Goal: Information Seeking & Learning: Learn about a topic

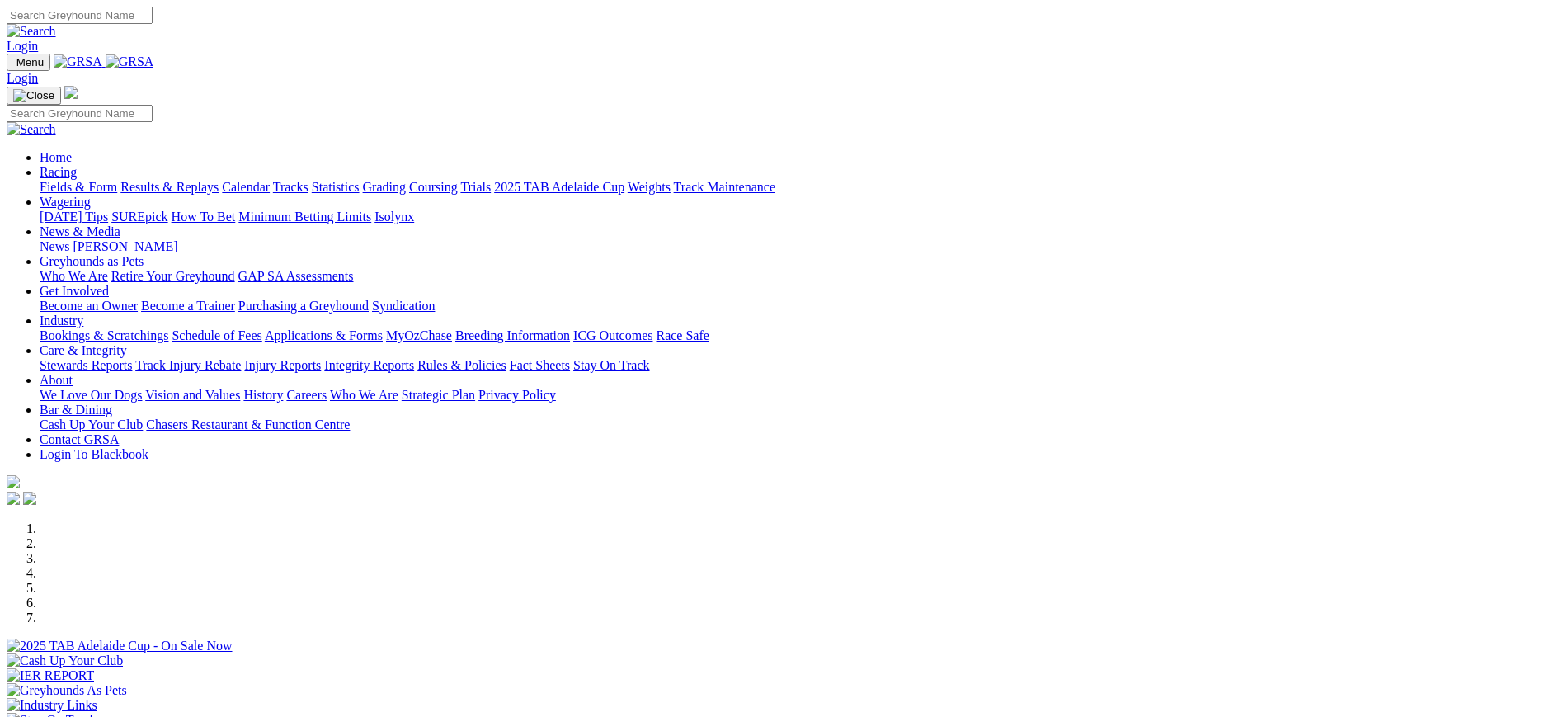
click at [177, 239] on link "[PERSON_NAME]" at bounding box center [124, 246] width 105 height 14
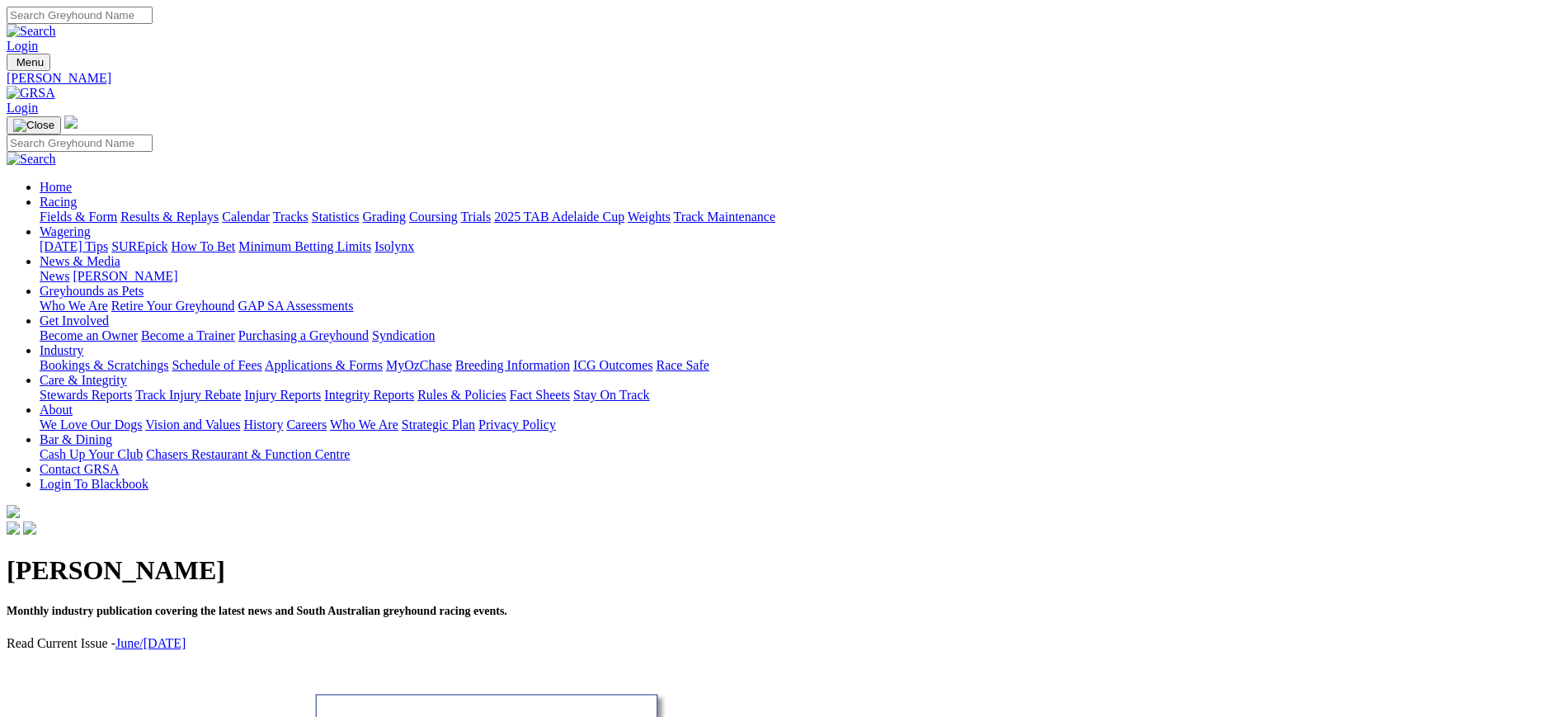
click at [70, 269] on link "News" at bounding box center [54, 275] width 29 height 14
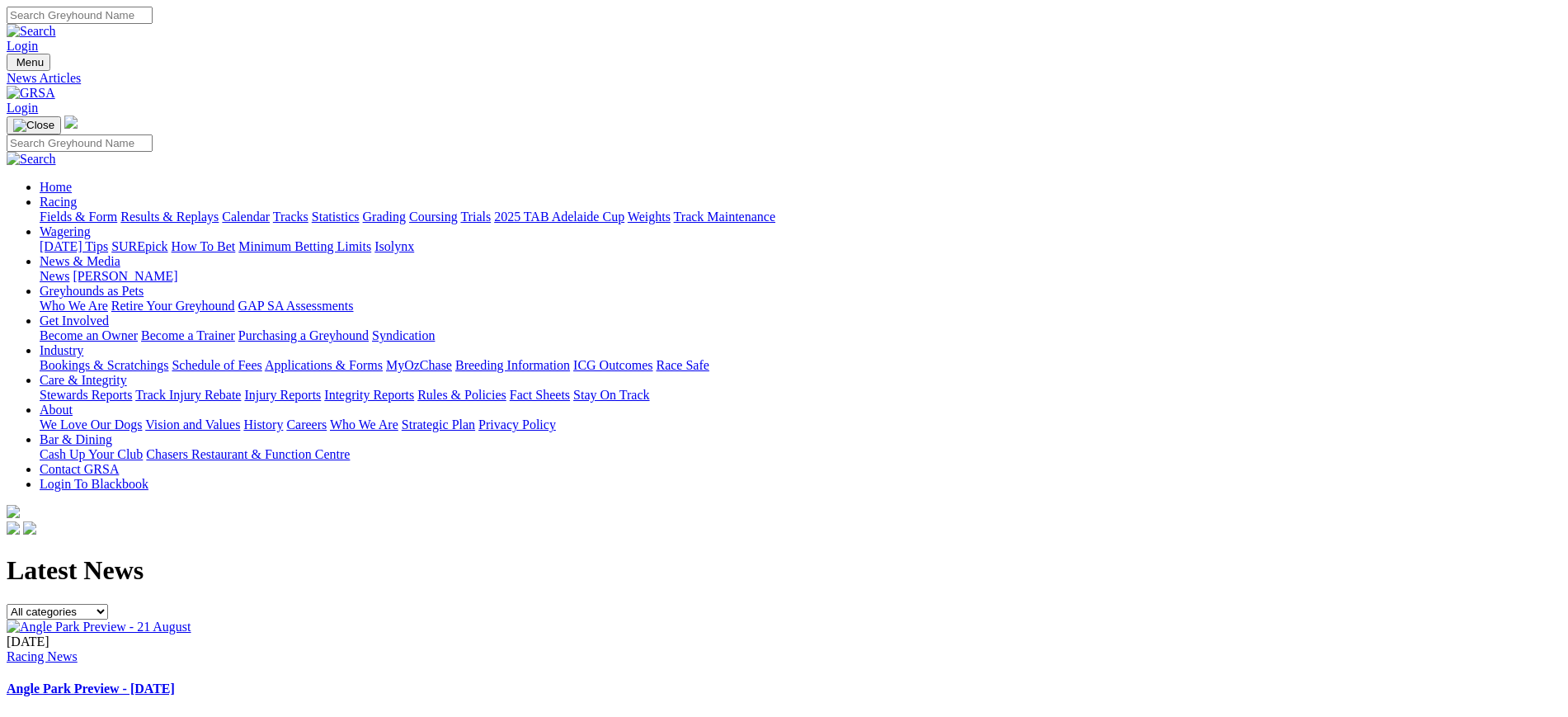
click at [191, 620] on img at bounding box center [99, 627] width 185 height 15
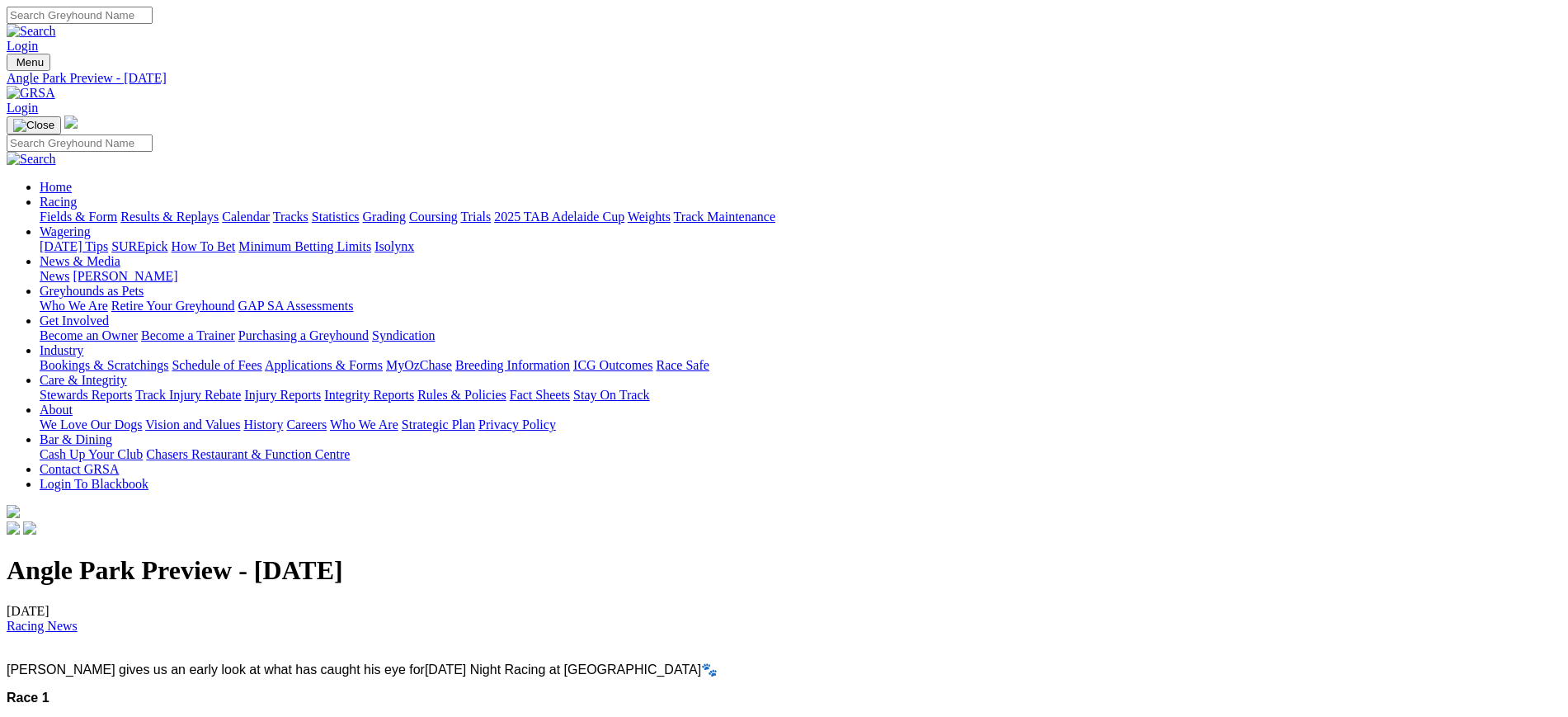
click at [55, 86] on img at bounding box center [31, 93] width 49 height 15
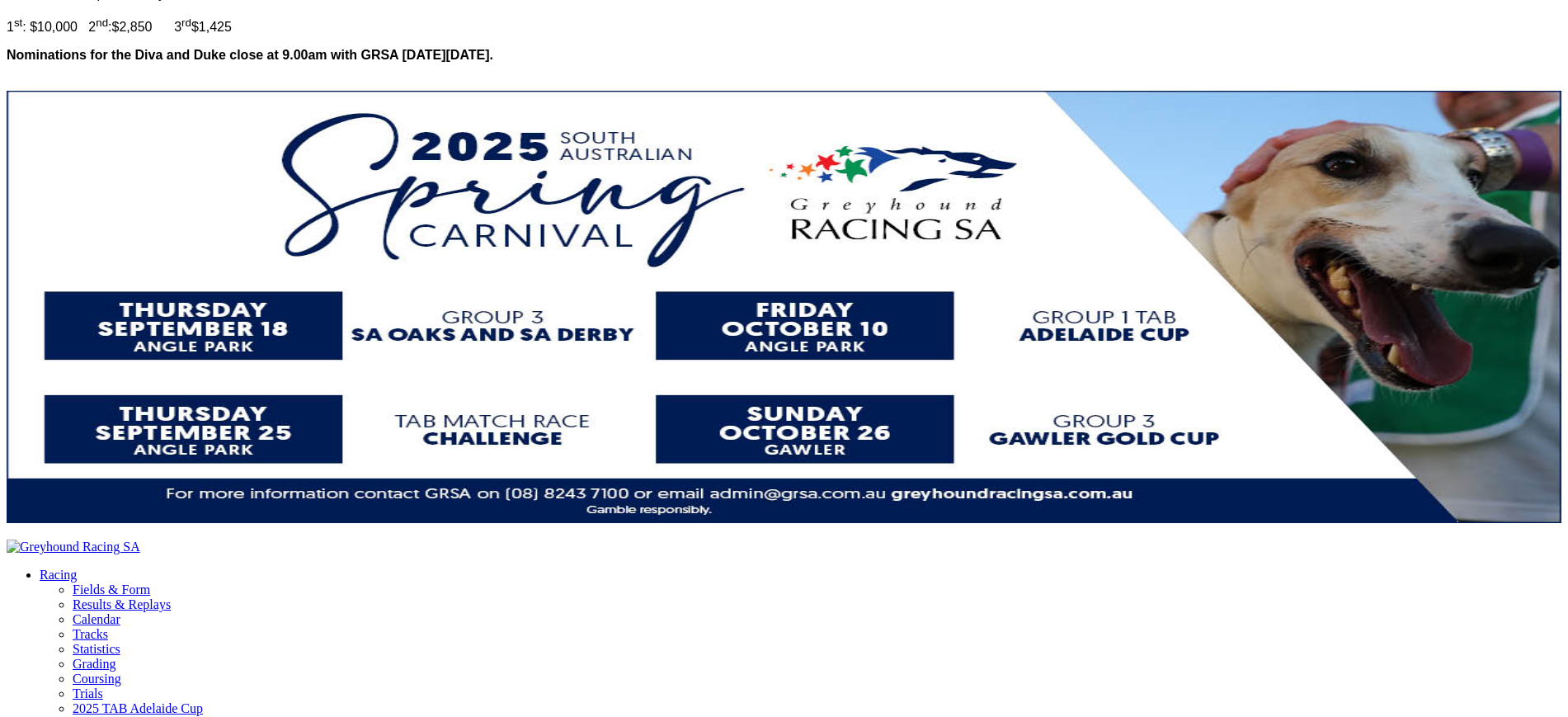
scroll to position [3042, 0]
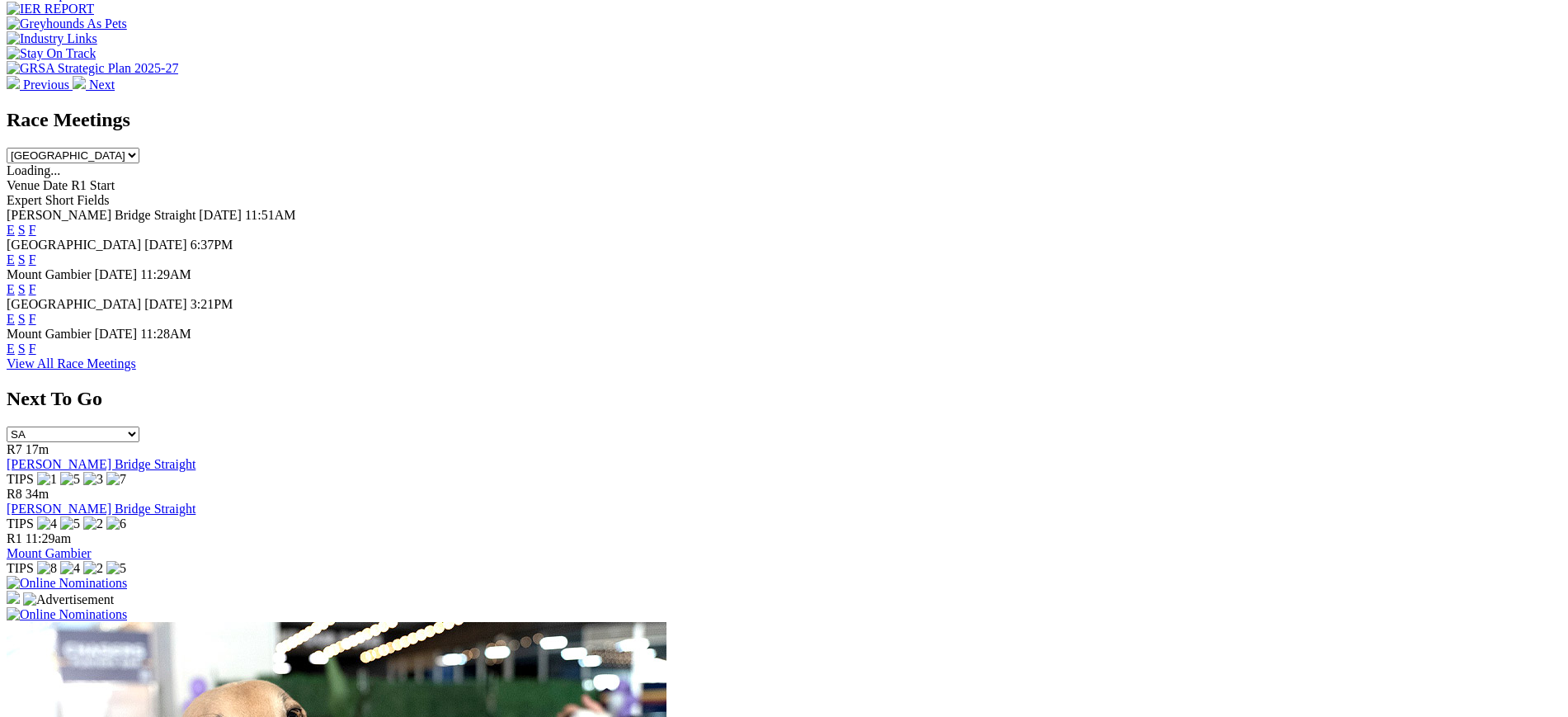
scroll to position [52, 0]
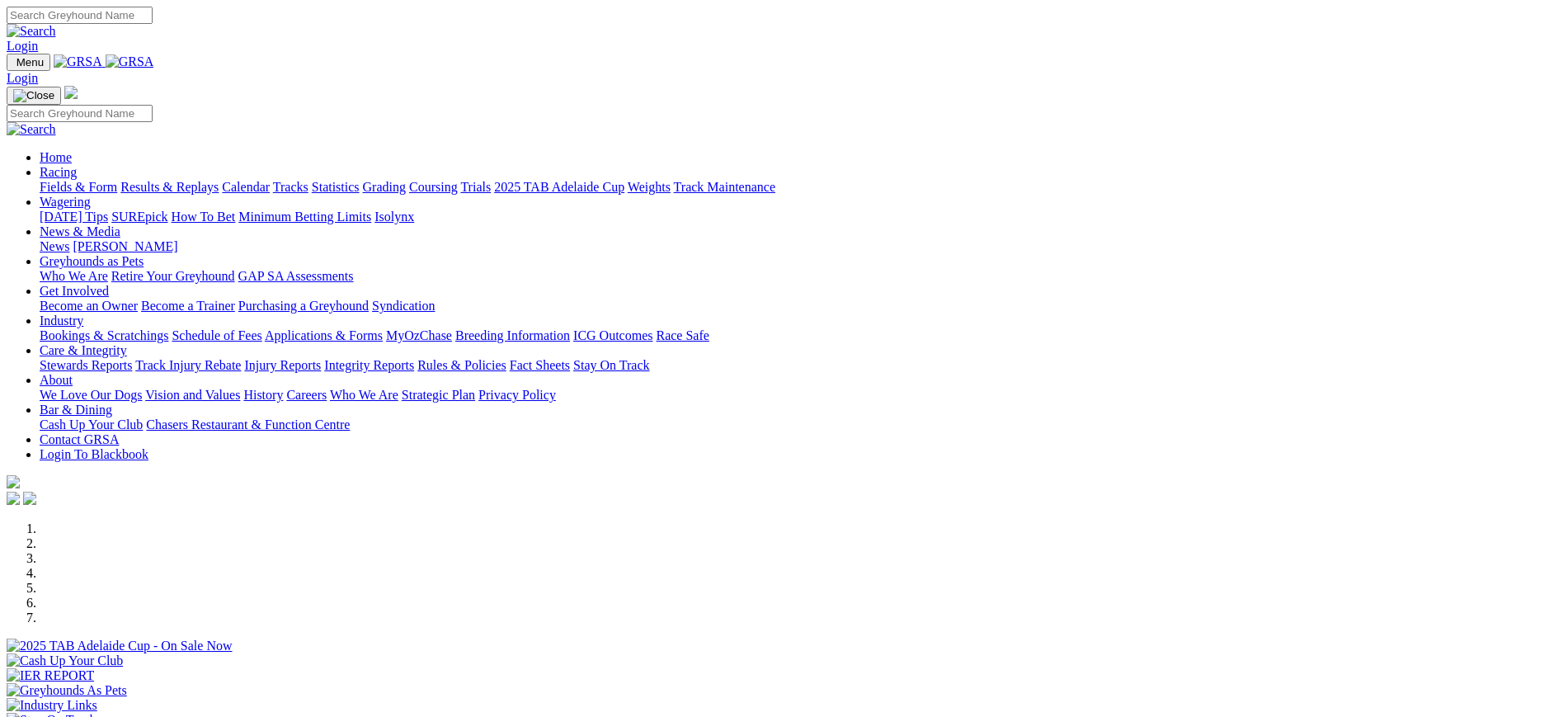
click at [154, 58] on img at bounding box center [130, 62] width 49 height 15
